Goal: Check status

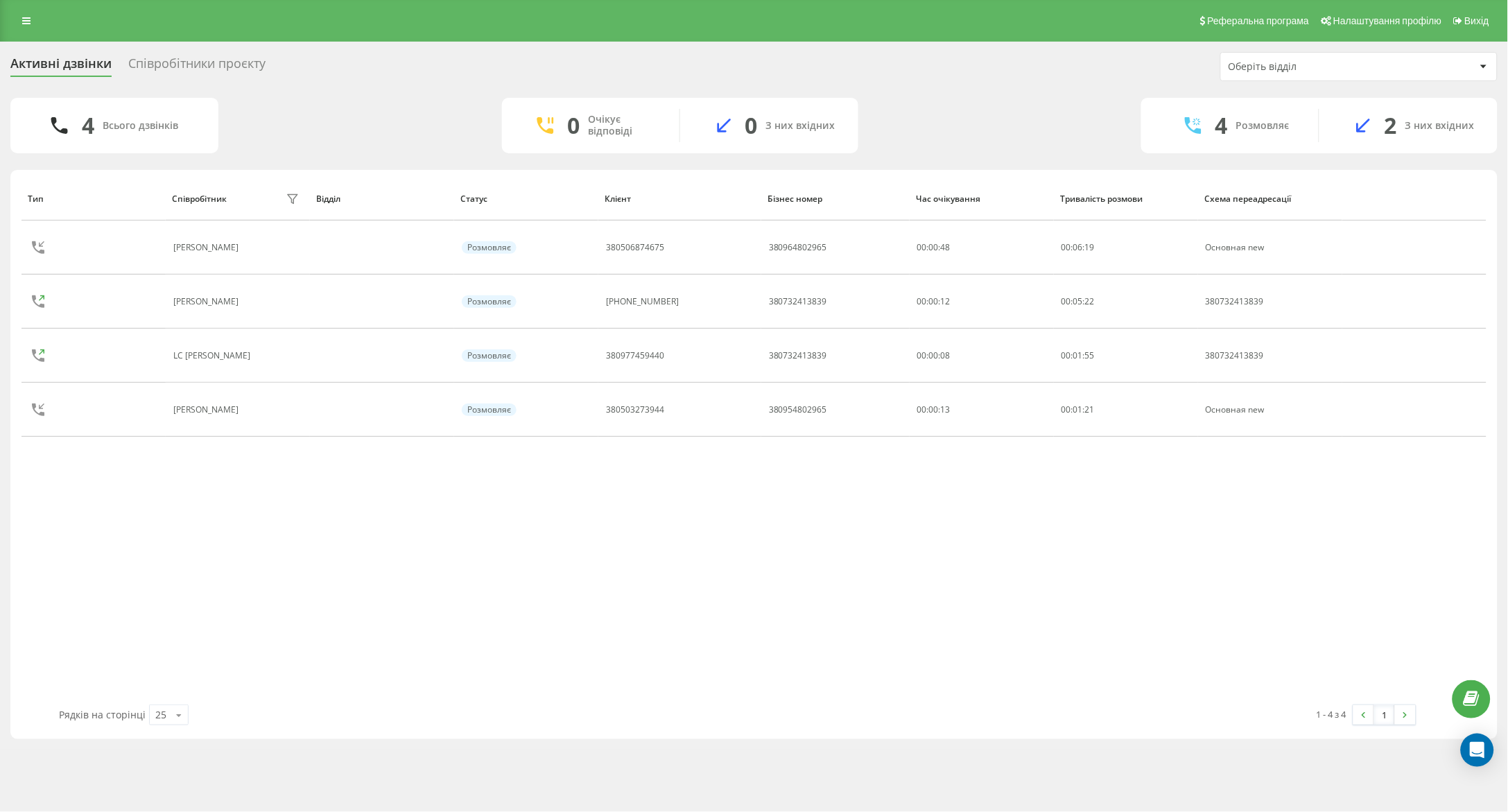
click at [1282, 599] on div "Тип Співробітник фільтру Відділ Статус Клієнт Бізнес номер Час очікування Трива…" at bounding box center [754, 441] width 1465 height 527
click at [1189, 607] on div "Тип Співробітник фільтру Відділ Статус Клієнт Бізнес номер Час очікування Трива…" at bounding box center [754, 441] width 1465 height 527
click at [1263, 616] on div "Тип Співробітник фільтру Відділ Статус Клієнт Бізнес номер Час очікування Трива…" at bounding box center [754, 441] width 1465 height 527
click at [1244, 550] on div "Тип Співробітник фільтру Відділ Статус Клієнт Бізнес номер Час очікування Трива…" at bounding box center [754, 441] width 1465 height 527
